Goal: Task Accomplishment & Management: Manage account settings

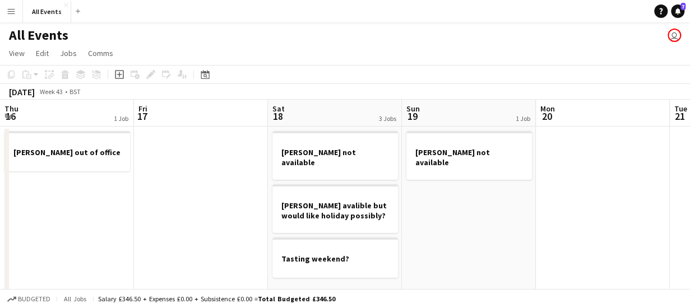
scroll to position [0, 551]
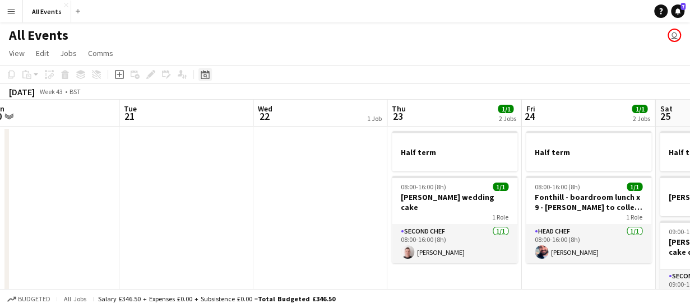
click at [205, 71] on icon at bounding box center [205, 74] width 8 height 9
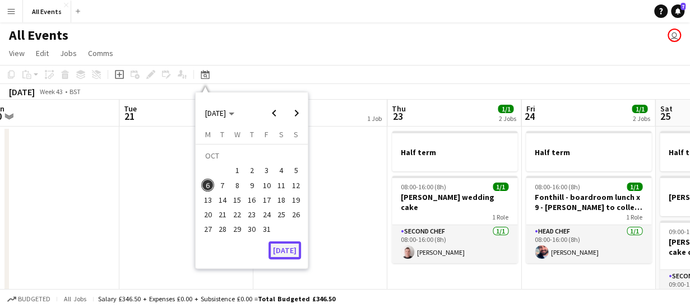
click at [286, 253] on button "[DATE]" at bounding box center [285, 251] width 33 height 18
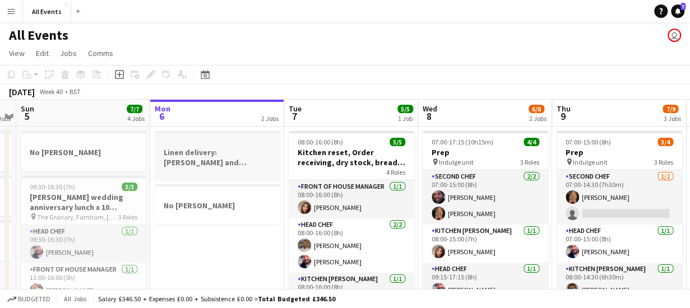
click at [239, 167] on h3 "Linen delivery: [PERSON_NAME] and [PERSON_NAME] + Kitty and [PERSON_NAME] / col…" at bounding box center [218, 157] width 126 height 20
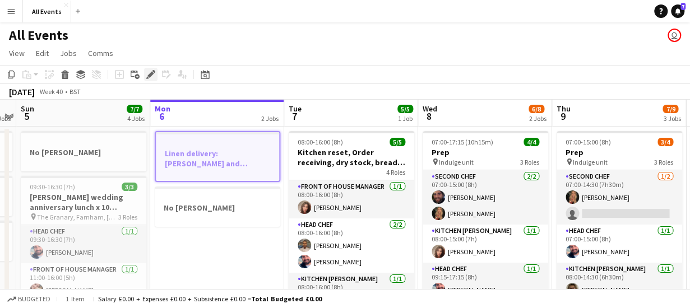
click at [148, 72] on icon "Edit" at bounding box center [150, 74] width 9 height 9
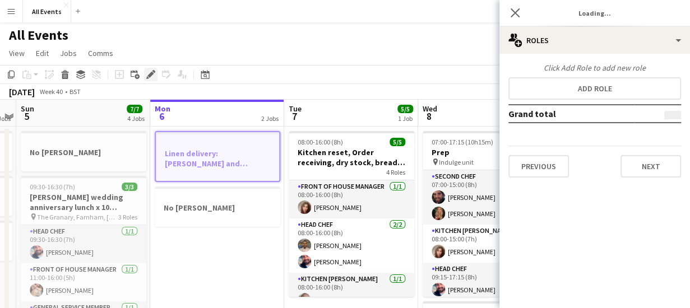
type input "*******"
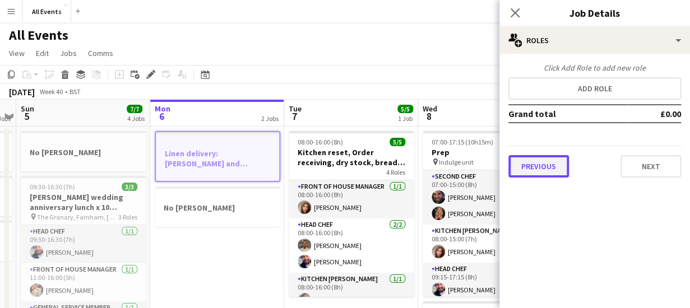
click at [522, 165] on button "Previous" at bounding box center [539, 166] width 61 height 22
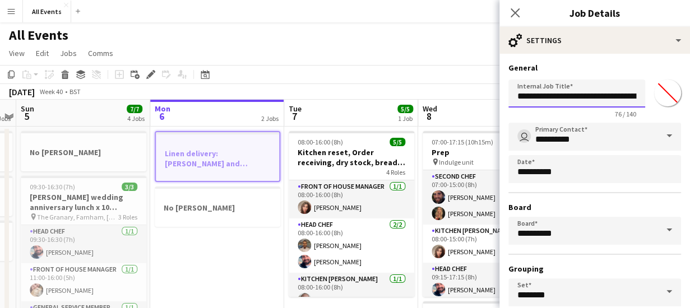
click at [580, 96] on input "**********" at bounding box center [577, 94] width 137 height 28
click at [514, 10] on icon "Close pop-in" at bounding box center [515, 12] width 11 height 11
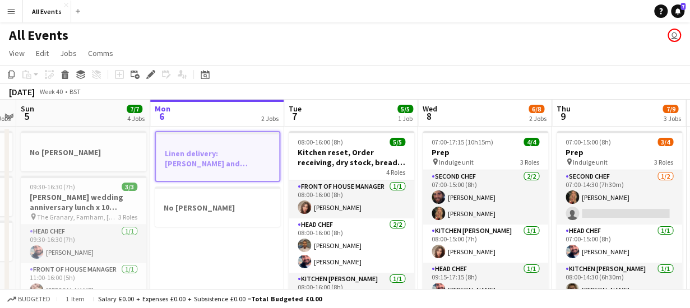
click at [273, 50] on app-page-menu "View Day view expanded Day view collapsed Month view Date picker Jump to [DATE]…" at bounding box center [345, 54] width 690 height 21
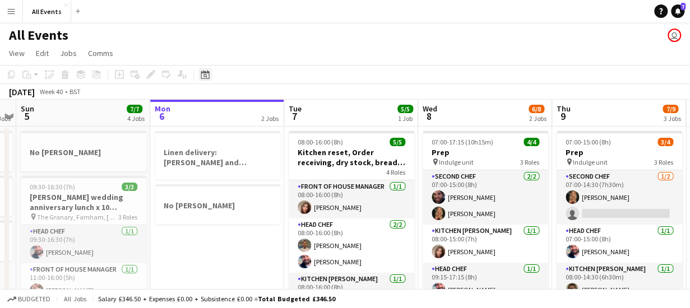
click at [207, 77] on icon "Date picker" at bounding box center [205, 74] width 9 height 9
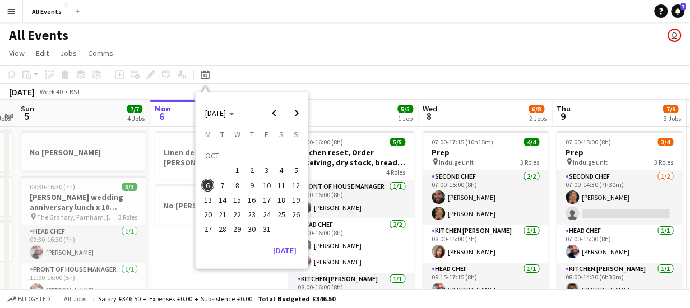
click at [206, 197] on span "13" at bounding box center [207, 199] width 13 height 13
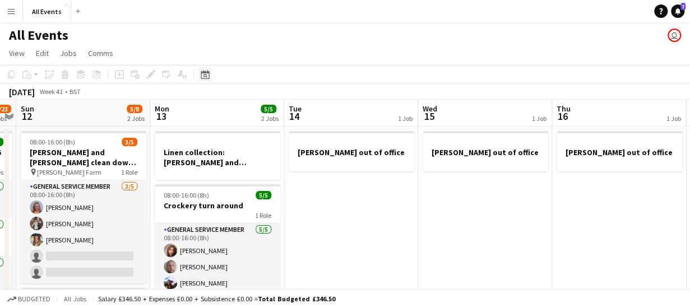
click at [205, 72] on icon at bounding box center [205, 74] width 8 height 9
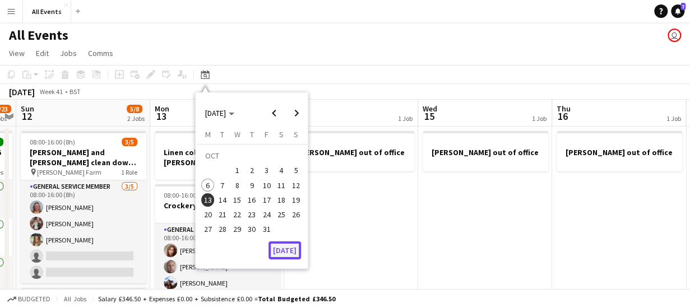
click at [286, 252] on button "[DATE]" at bounding box center [285, 251] width 33 height 18
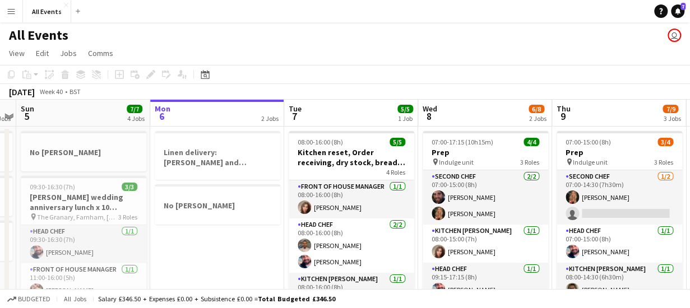
click at [361, 100] on app-board-header-date "Tue 7 5/5 1 Job" at bounding box center [351, 113] width 134 height 27
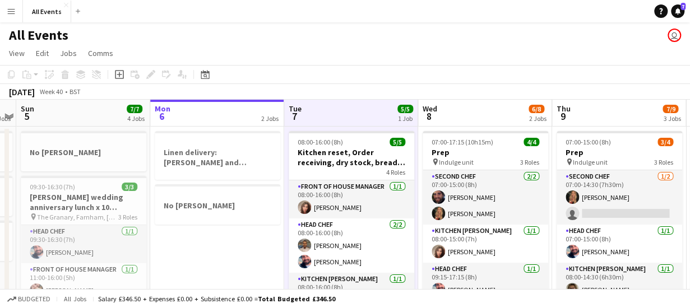
click at [470, 100] on app-board-header-date "Wed 8 6/8 2 Jobs" at bounding box center [485, 113] width 134 height 27
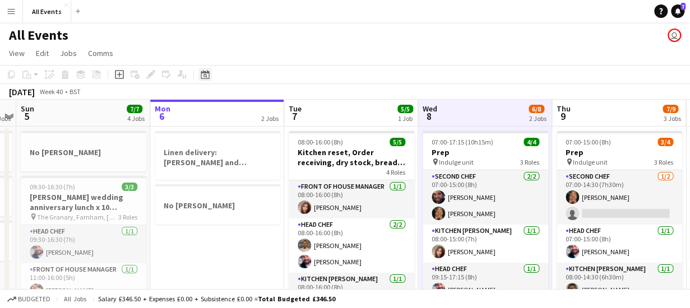
click at [204, 75] on icon "Date picker" at bounding box center [205, 74] width 9 height 9
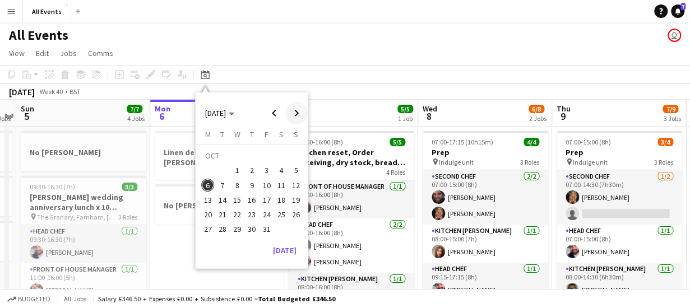
click at [298, 112] on span "Next month" at bounding box center [296, 113] width 22 height 22
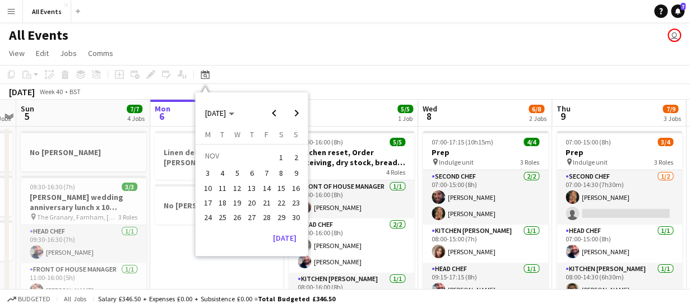
click at [283, 172] on span "8" at bounding box center [281, 173] width 13 height 13
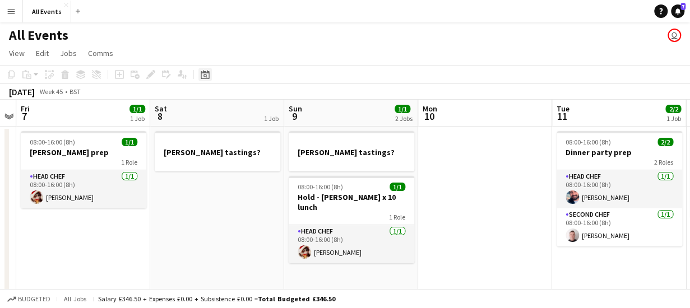
click at [205, 77] on icon at bounding box center [206, 76] width 4 height 4
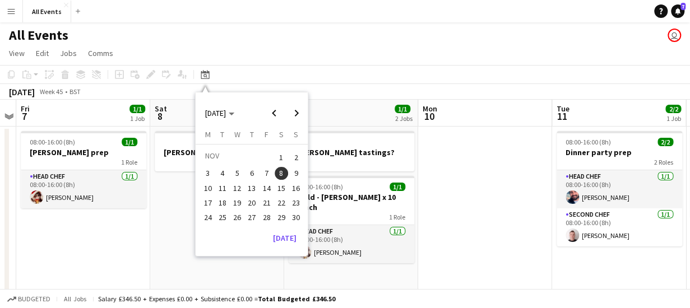
click at [281, 187] on span "15" at bounding box center [281, 188] width 13 height 13
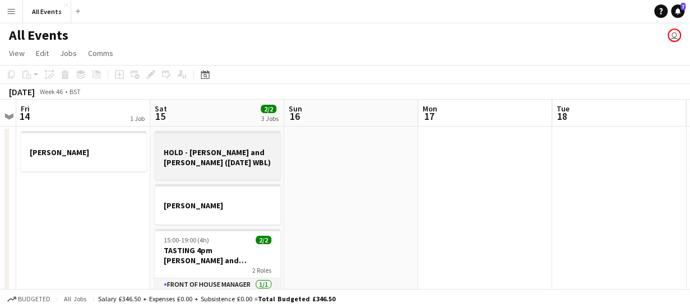
click at [247, 161] on h3 "HOLD - [PERSON_NAME] and [PERSON_NAME] ([DATE] WBL)" at bounding box center [218, 157] width 126 height 20
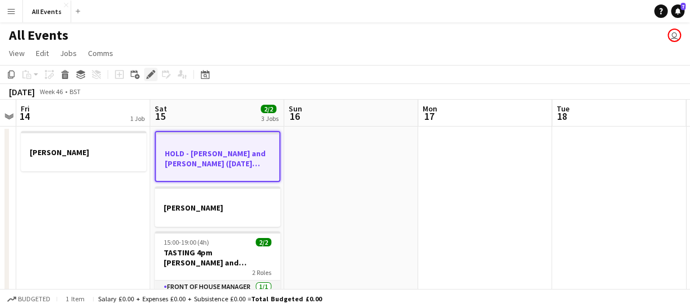
click at [149, 76] on icon at bounding box center [150, 75] width 6 height 6
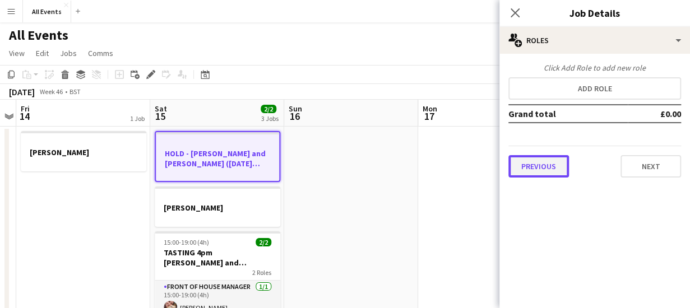
click at [525, 169] on button "Previous" at bounding box center [539, 166] width 61 height 22
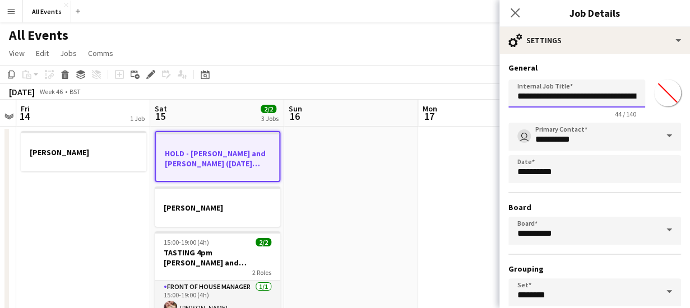
click at [581, 96] on input "**********" at bounding box center [577, 94] width 137 height 28
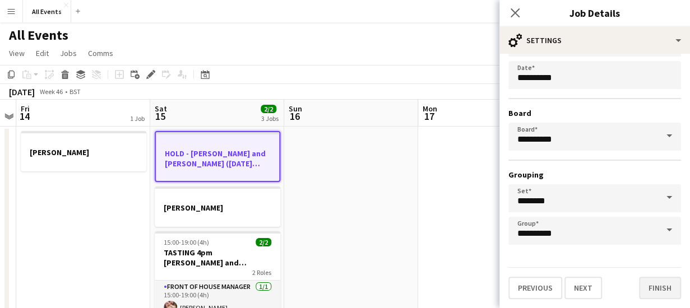
type input "**********"
click at [662, 286] on button "Finish" at bounding box center [660, 288] width 42 height 22
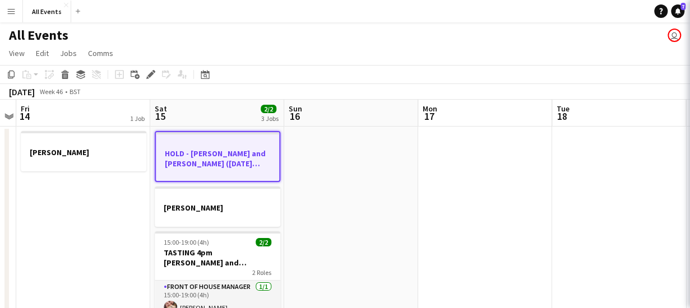
scroll to position [0, 0]
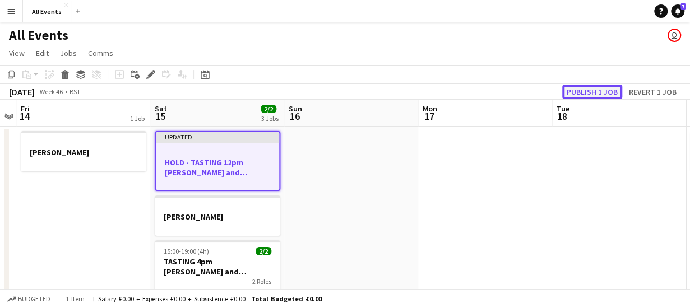
click at [605, 96] on button "Publish 1 job" at bounding box center [592, 92] width 60 height 15
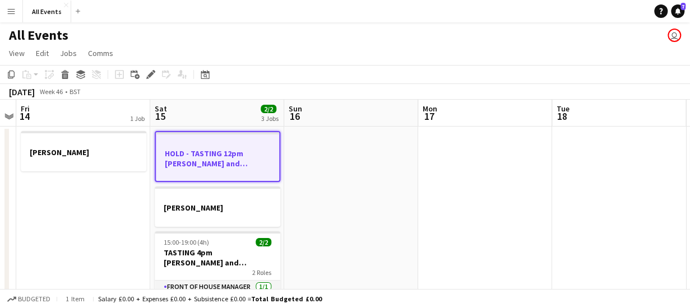
click at [222, 168] on h3 "HOLD - TASTING 12pm [PERSON_NAME] and [PERSON_NAME]" at bounding box center [217, 159] width 123 height 20
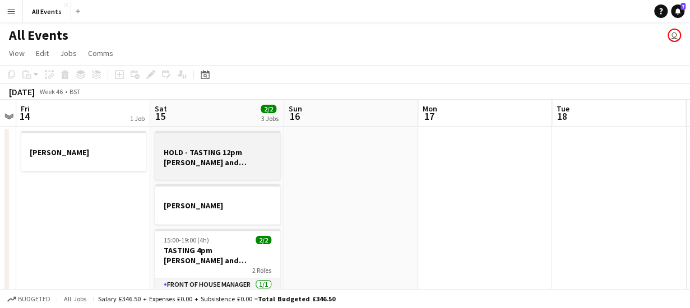
click at [205, 156] on h3 "HOLD - TASTING 12pm [PERSON_NAME] and [PERSON_NAME]" at bounding box center [218, 157] width 126 height 20
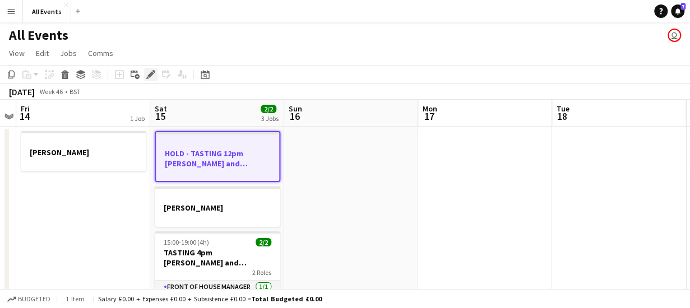
click at [149, 76] on icon at bounding box center [150, 75] width 6 height 6
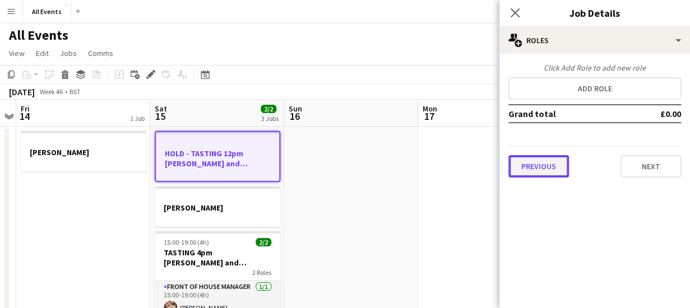
click at [526, 174] on button "Previous" at bounding box center [539, 166] width 61 height 22
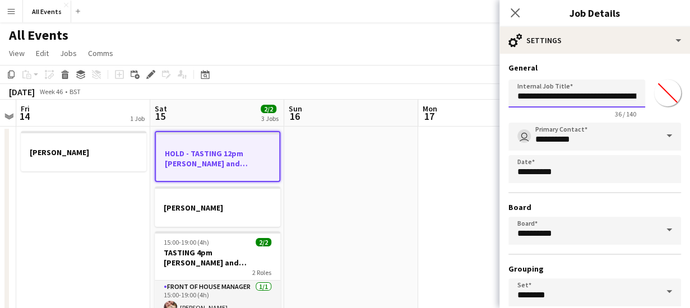
click at [578, 97] on input "**********" at bounding box center [577, 94] width 137 height 28
click at [618, 94] on input "**********" at bounding box center [577, 94] width 137 height 28
click at [603, 96] on input "**********" at bounding box center [577, 94] width 137 height 28
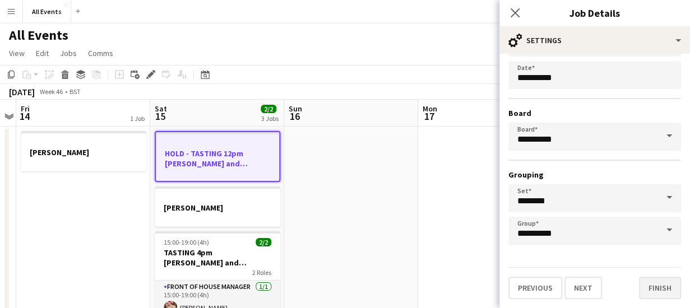
type input "**********"
click at [655, 284] on button "Finish" at bounding box center [660, 288] width 42 height 22
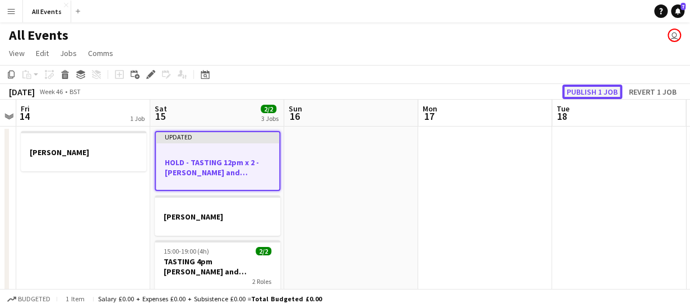
click at [575, 92] on button "Publish 1 job" at bounding box center [592, 92] width 60 height 15
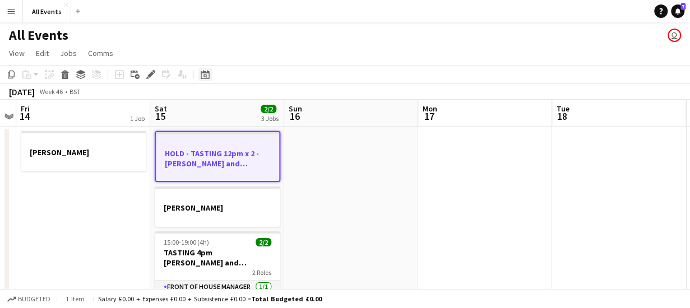
click at [209, 77] on icon "Date picker" at bounding box center [205, 74] width 9 height 9
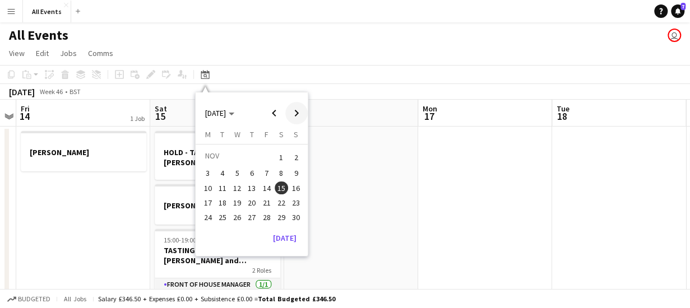
click at [298, 112] on span "Next month" at bounding box center [296, 113] width 22 height 22
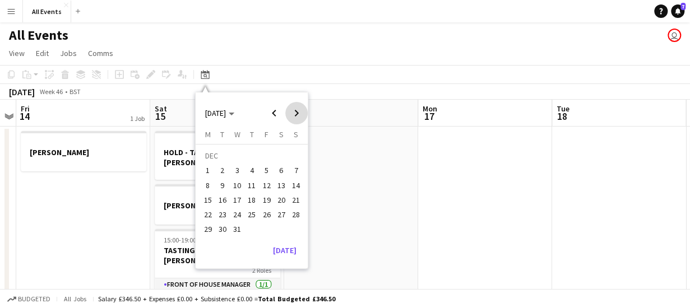
click at [298, 112] on span "Next month" at bounding box center [296, 113] width 22 height 22
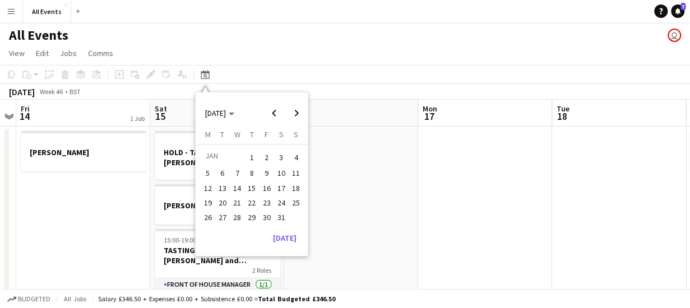
click at [283, 178] on span "10" at bounding box center [281, 173] width 13 height 13
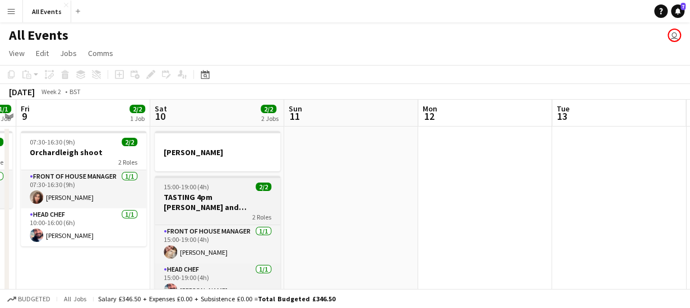
click at [209, 205] on h3 "TASTING 4pm [PERSON_NAME] and [PERSON_NAME] ([DATE])" at bounding box center [218, 202] width 126 height 20
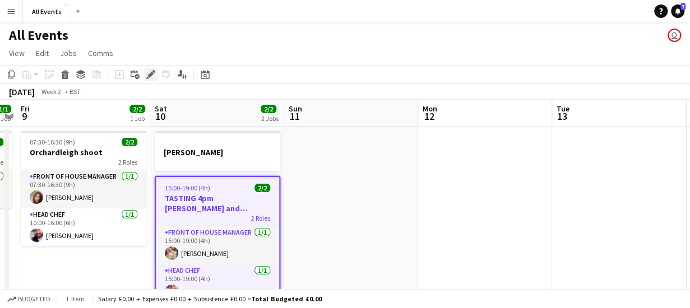
click at [149, 74] on icon at bounding box center [150, 75] width 6 height 6
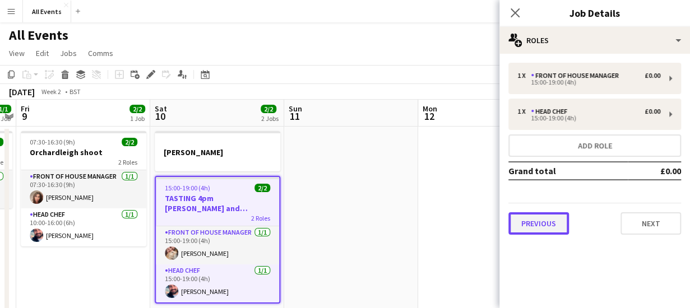
click at [524, 226] on button "Previous" at bounding box center [539, 224] width 61 height 22
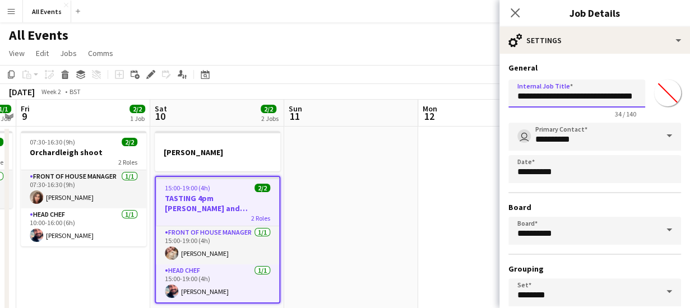
click at [605, 99] on input "**********" at bounding box center [577, 94] width 137 height 28
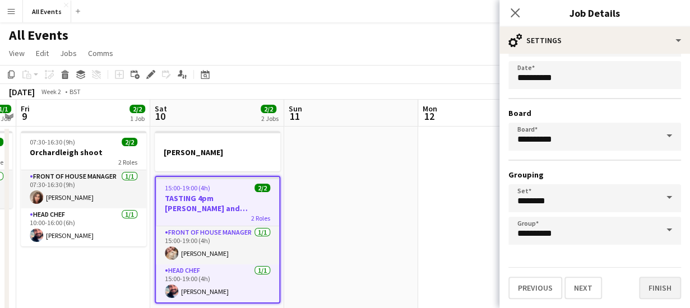
type input "**********"
click at [657, 293] on button "Finish" at bounding box center [660, 288] width 42 height 22
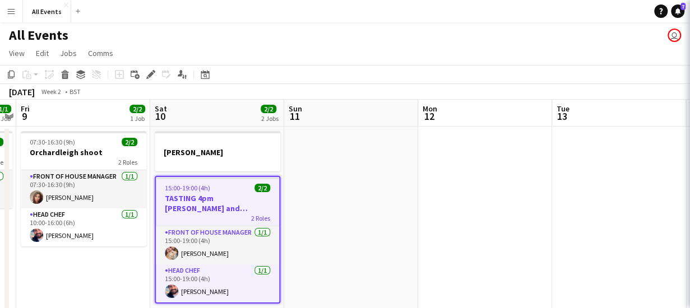
scroll to position [0, 0]
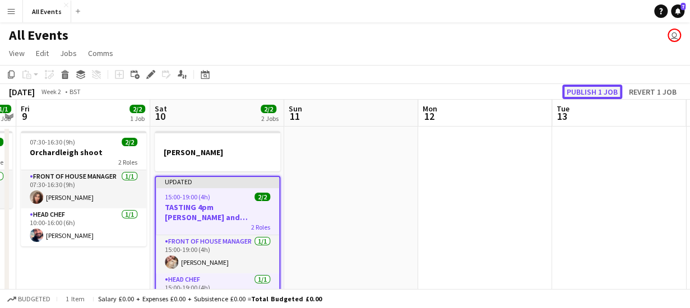
click at [585, 90] on button "Publish 1 job" at bounding box center [592, 92] width 60 height 15
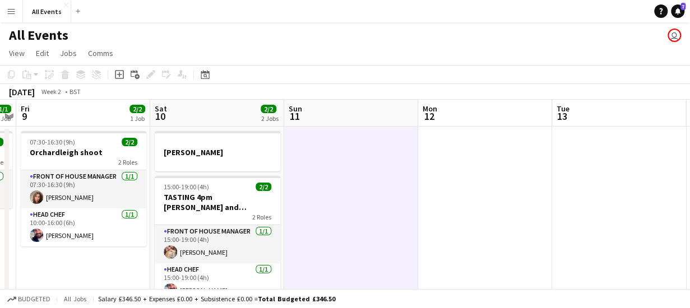
click at [192, 105] on app-board-header-date "Sat 10 2/2 2 Jobs" at bounding box center [217, 113] width 134 height 27
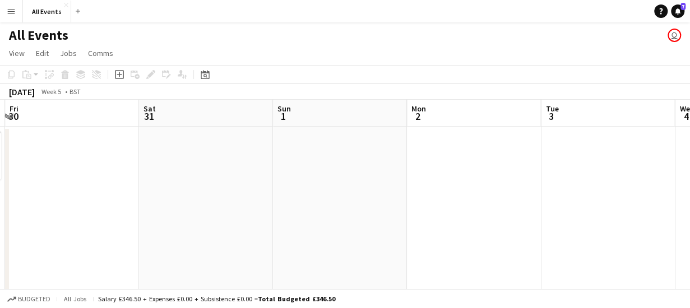
scroll to position [0, 532]
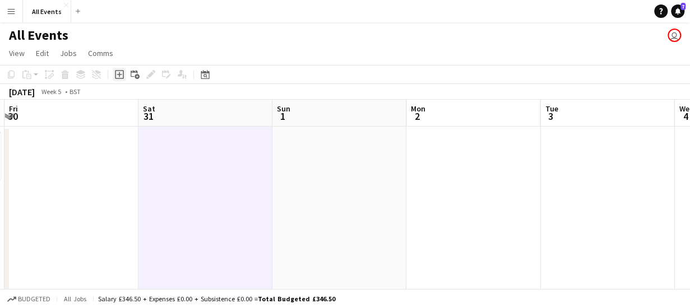
click at [118, 73] on icon "Add job" at bounding box center [119, 74] width 9 height 9
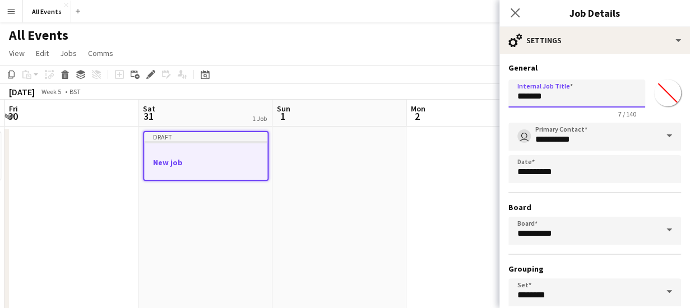
click at [554, 96] on input "*******" at bounding box center [577, 94] width 137 height 28
type input "*"
type input "**********"
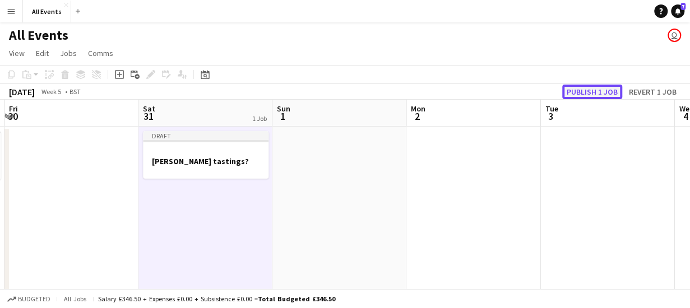
click at [590, 89] on button "Publish 1 job" at bounding box center [592, 92] width 60 height 15
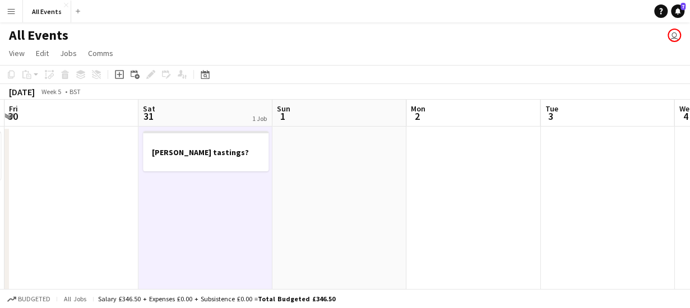
click at [301, 112] on app-board-header-date "Sun 1" at bounding box center [340, 113] width 134 height 27
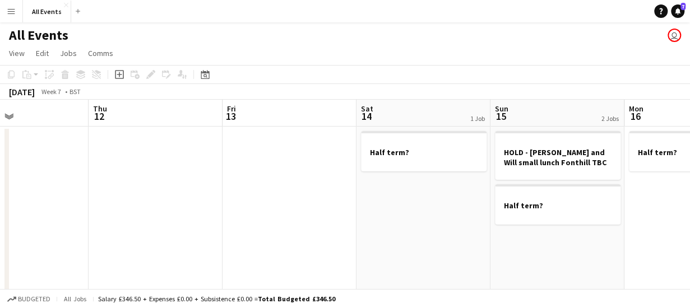
scroll to position [0, 315]
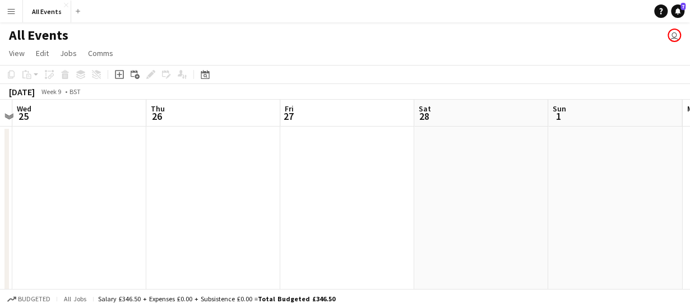
scroll to position [0, 412]
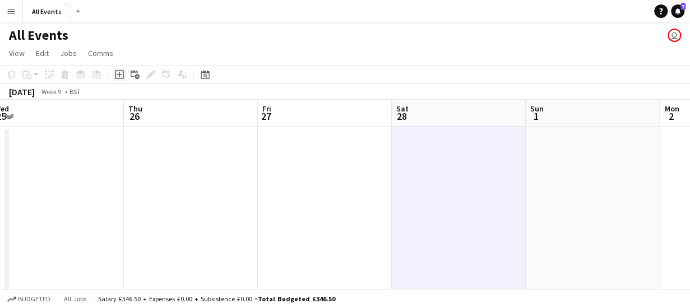
click at [121, 75] on icon "Add job" at bounding box center [119, 74] width 9 height 9
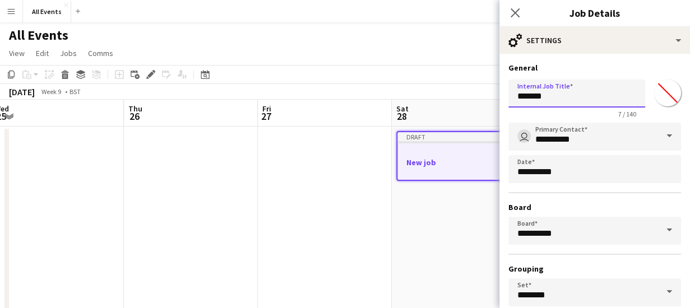
click at [556, 99] on input "*******" at bounding box center [577, 94] width 137 height 28
type input "*"
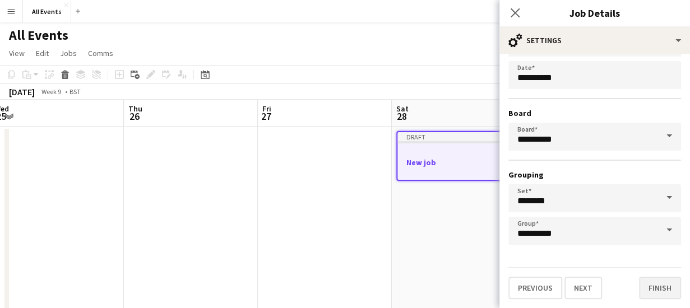
type input "**********"
click at [654, 293] on button "Finish" at bounding box center [660, 288] width 42 height 22
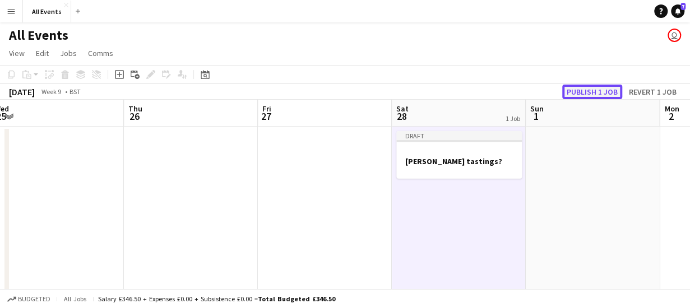
click at [602, 91] on button "Publish 1 job" at bounding box center [592, 92] width 60 height 15
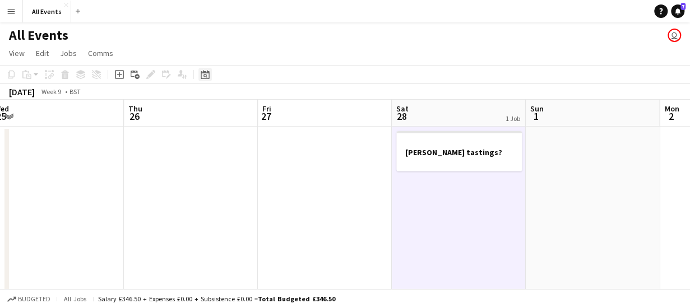
click at [207, 76] on icon "Date picker" at bounding box center [205, 74] width 9 height 9
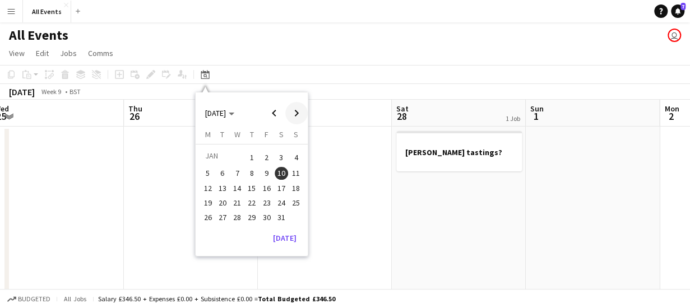
click at [294, 110] on span "Next month" at bounding box center [296, 113] width 22 height 22
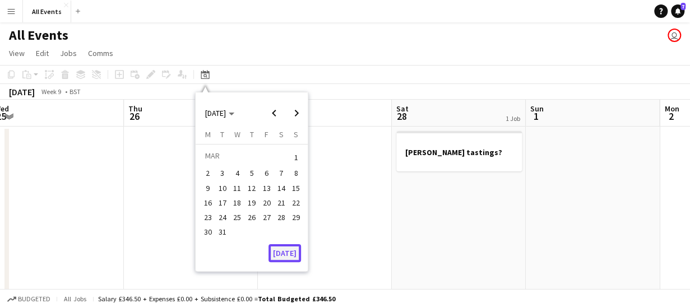
click at [295, 259] on button "[DATE]" at bounding box center [285, 253] width 33 height 18
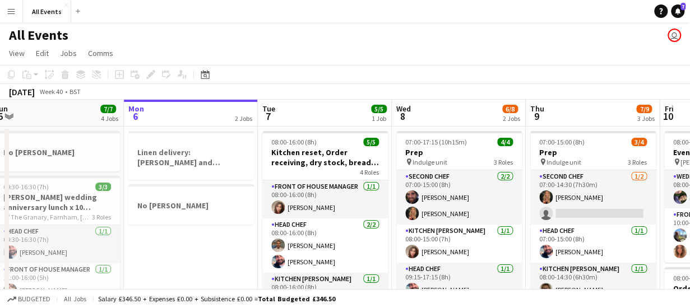
scroll to position [0, 386]
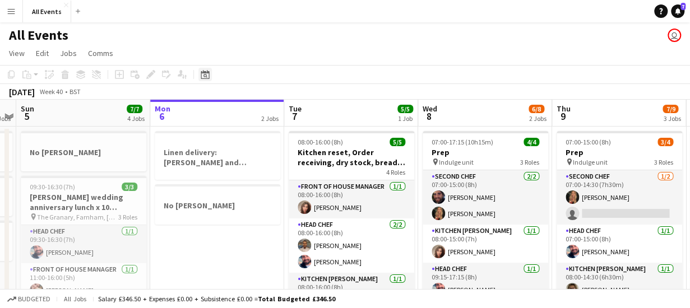
click at [205, 76] on icon "Date picker" at bounding box center [205, 74] width 9 height 9
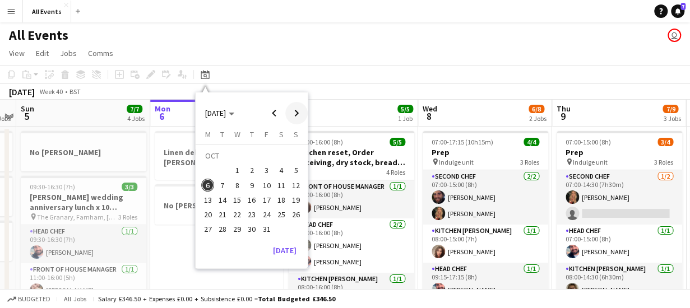
click at [298, 115] on span "Next month" at bounding box center [296, 113] width 22 height 22
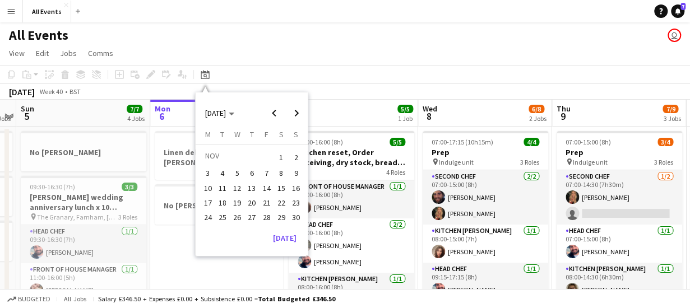
click at [294, 159] on span "2" at bounding box center [295, 158] width 13 height 16
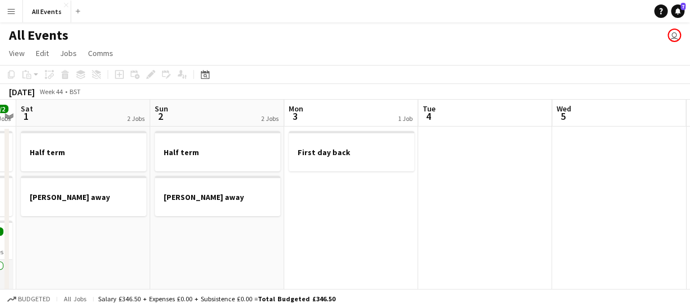
click at [190, 115] on app-board-header-date "Sun 2 2 Jobs" at bounding box center [217, 113] width 134 height 27
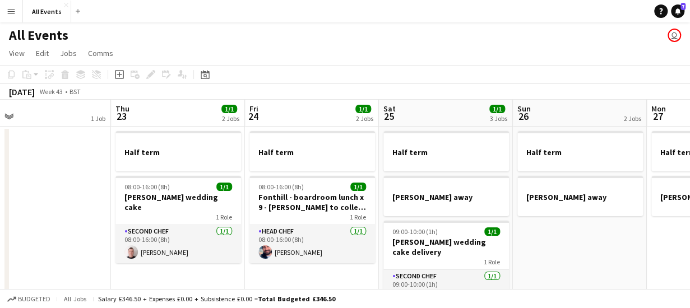
scroll to position [0, 269]
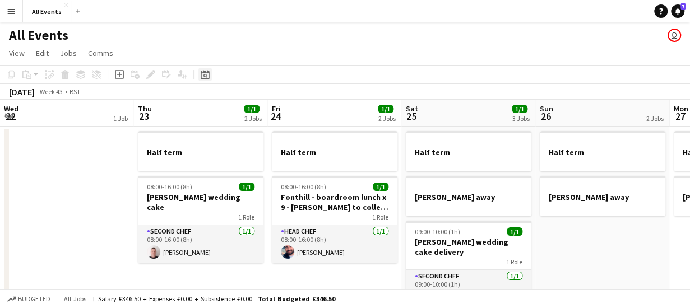
click at [203, 73] on icon "Date picker" at bounding box center [205, 74] width 9 height 9
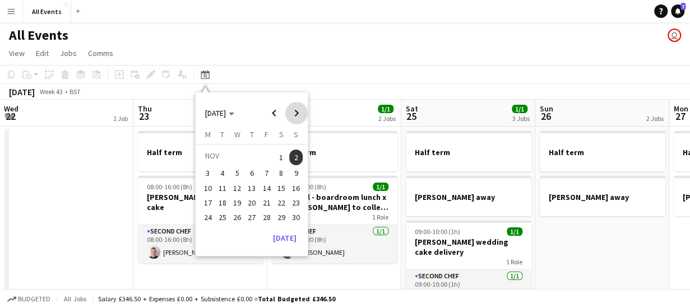
click at [297, 113] on span "Next month" at bounding box center [296, 113] width 22 height 22
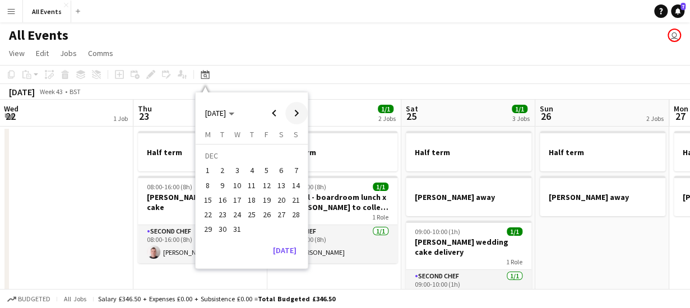
click at [297, 113] on span "Next month" at bounding box center [296, 113] width 22 height 22
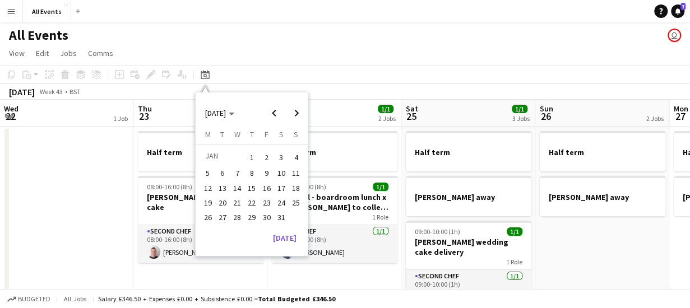
click at [281, 203] on span "24" at bounding box center [281, 202] width 13 height 13
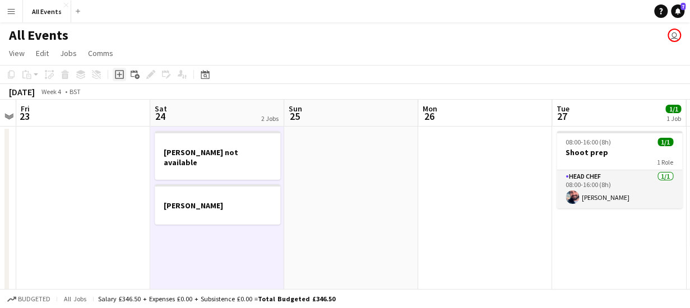
click at [118, 74] on icon "Add job" at bounding box center [119, 74] width 9 height 9
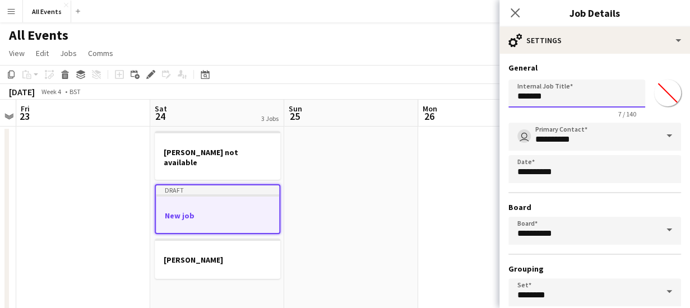
click at [553, 99] on input "*******" at bounding box center [577, 94] width 137 height 28
type input "*"
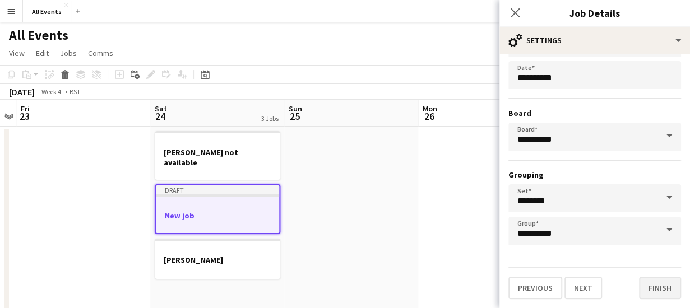
type input "**********"
click at [644, 282] on button "Finish" at bounding box center [660, 288] width 42 height 22
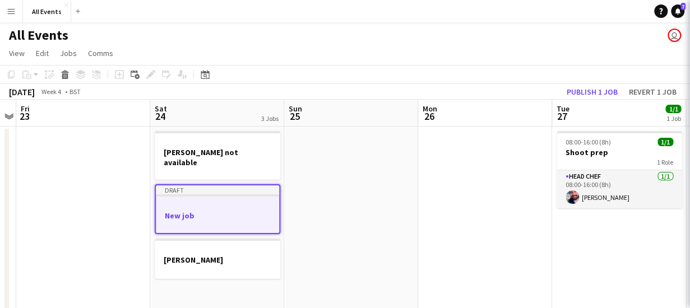
scroll to position [0, 0]
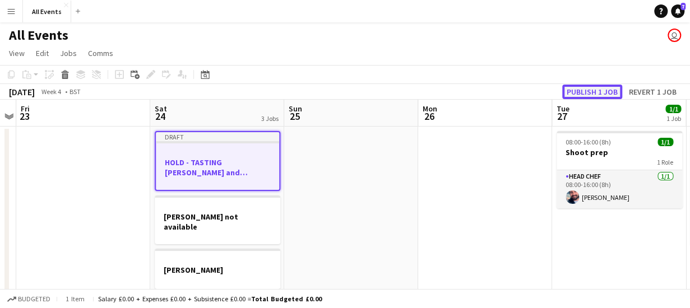
click at [578, 89] on button "Publish 1 job" at bounding box center [592, 92] width 60 height 15
